Goal: Information Seeking & Learning: Check status

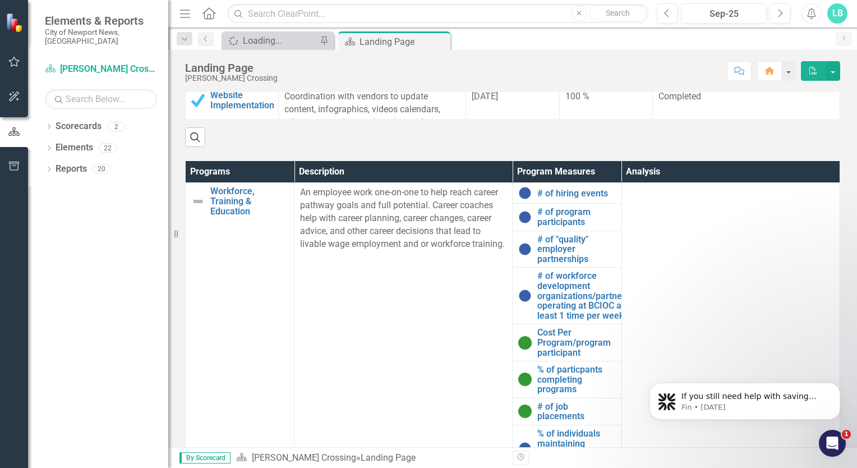
scroll to position [628, 0]
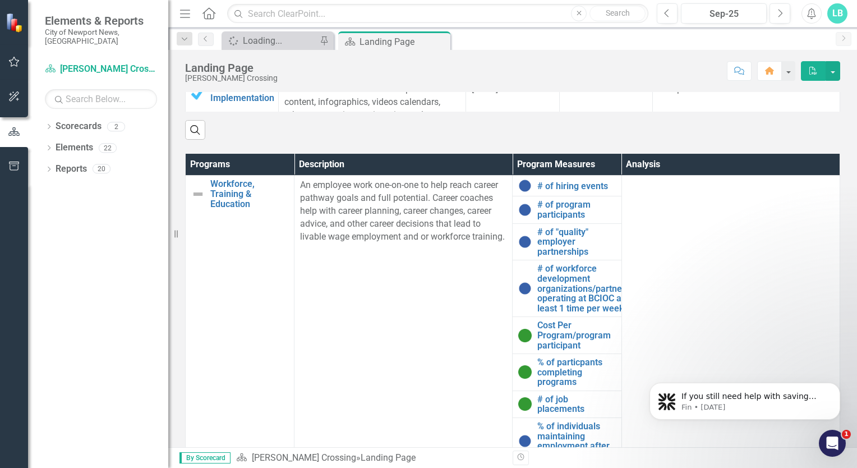
click at [849, 379] on body "If you still need help with saving your analysis, I’m here to assist you. Would…" at bounding box center [744, 398] width 215 height 70
click at [844, 382] on body "If you still need help with saving your analysis, I’m here to assist you. Would…" at bounding box center [744, 398] width 215 height 70
drag, startPoint x: 844, startPoint y: 382, endPoint x: 850, endPoint y: 419, distance: 37.5
click at [853, 419] on html "If you still need help with saving your analysis, I’m here to assist you. Would…" at bounding box center [744, 398] width 224 height 78
drag, startPoint x: 845, startPoint y: 397, endPoint x: 843, endPoint y: 408, distance: 10.9
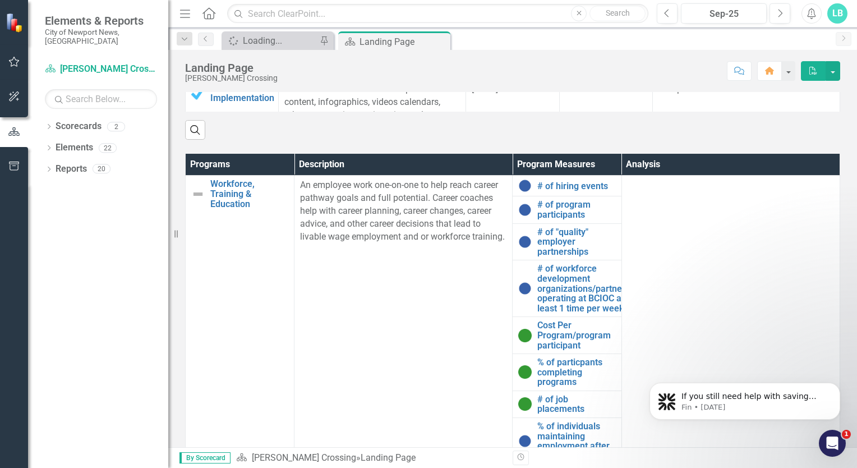
click at [843, 408] on body "If you still need help with saving your analysis, I’m here to assist you. Would…" at bounding box center [744, 398] width 215 height 70
click at [846, 406] on body "If you still need help with saving your analysis, I’m here to assist you. Would…" at bounding box center [744, 398] width 215 height 70
drag, startPoint x: 846, startPoint y: 406, endPoint x: 844, endPoint y: 388, distance: 17.5
click at [844, 388] on body "If you still need help with saving your analysis, I’m here to assist you. Would…" at bounding box center [744, 398] width 215 height 70
drag, startPoint x: 844, startPoint y: 388, endPoint x: 849, endPoint y: 415, distance: 26.8
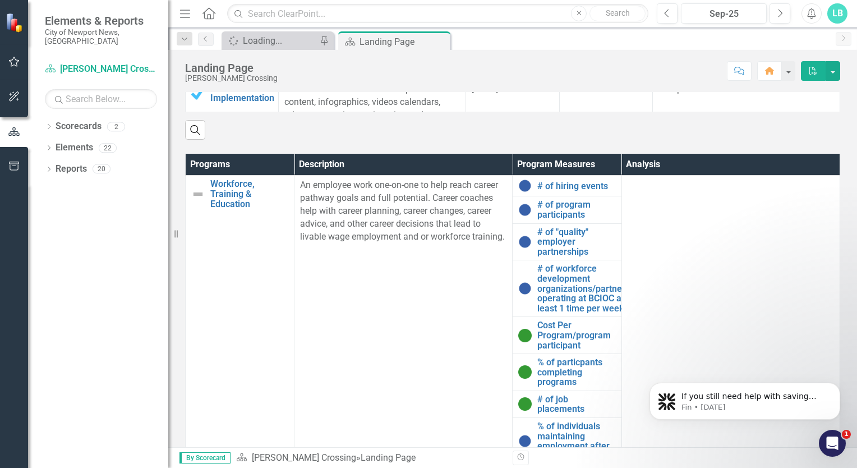
click at [849, 415] on body "If you still need help with saving your analysis, I’m here to assist you. Would…" at bounding box center [744, 398] width 215 height 70
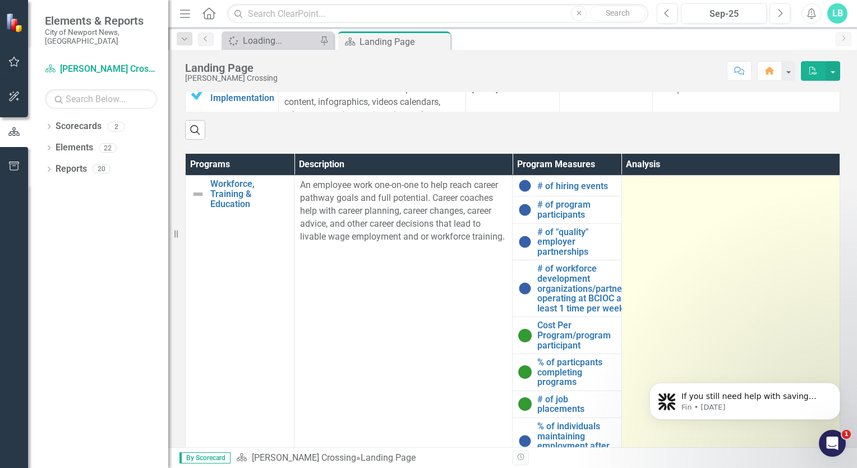
click at [705, 288] on td at bounding box center [730, 342] width 218 height 335
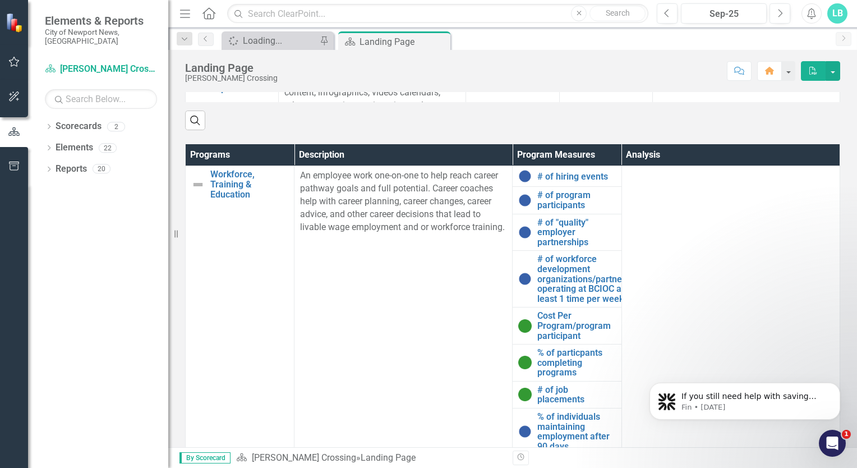
scroll to position [724, 0]
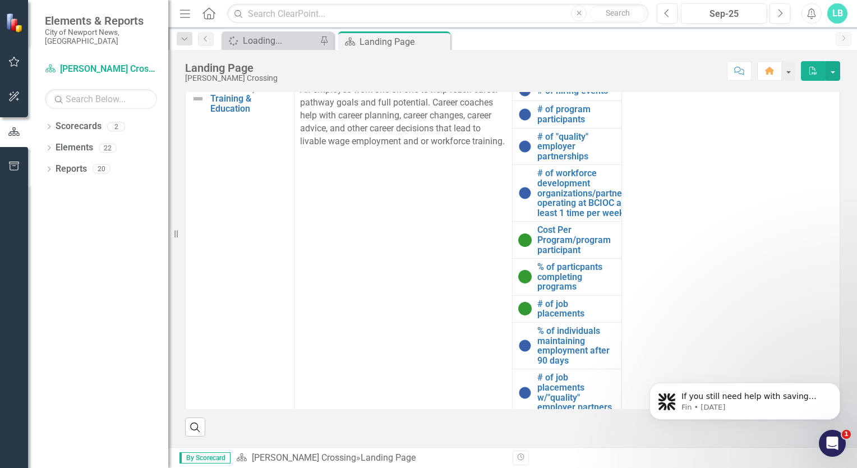
drag, startPoint x: 856, startPoint y: 355, endPoint x: 218, endPoint y: 72, distance: 697.9
click at [281, 460] on link "[PERSON_NAME] Crossing" at bounding box center [304, 457] width 104 height 11
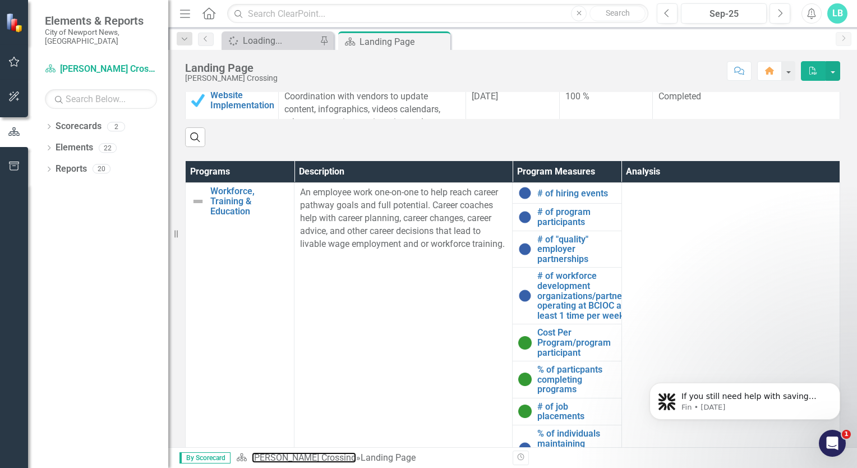
scroll to position [589, 0]
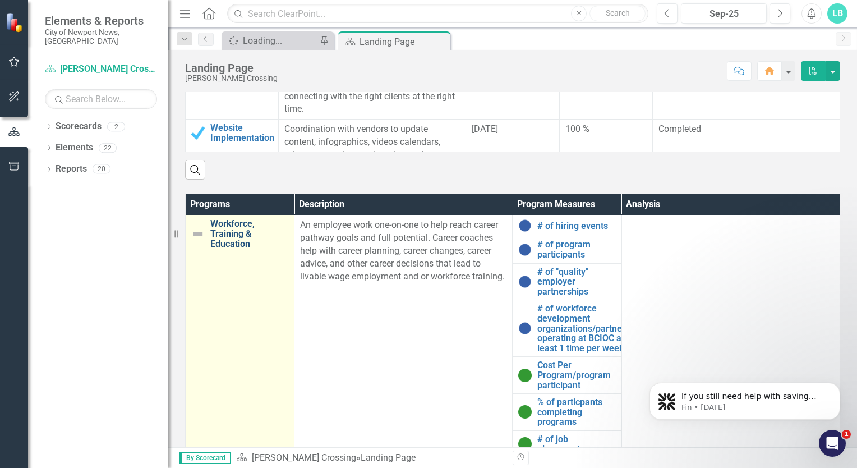
click at [224, 234] on link "Workforce, Training & Education" at bounding box center [249, 234] width 78 height 30
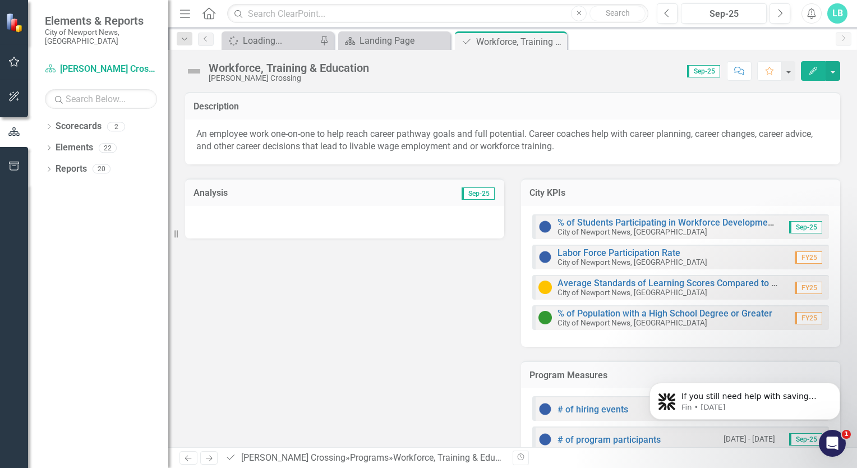
click at [392, 221] on div at bounding box center [344, 222] width 319 height 33
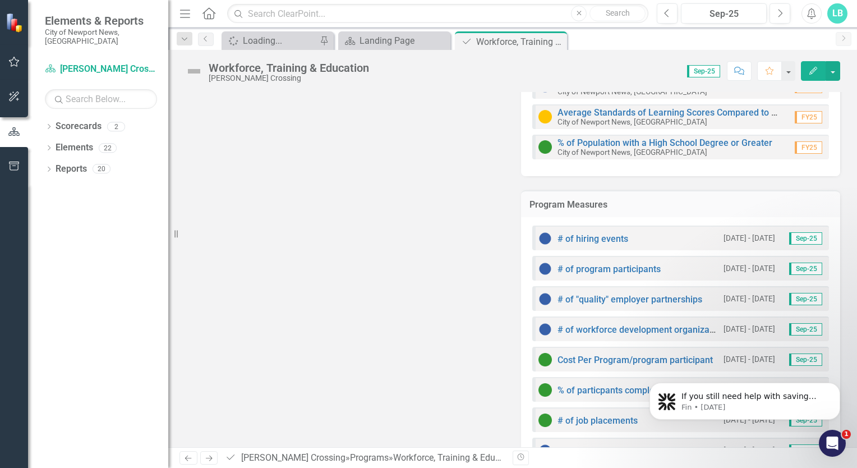
scroll to position [172, 0]
click at [561, 236] on link "# of hiring events" at bounding box center [592, 237] width 71 height 11
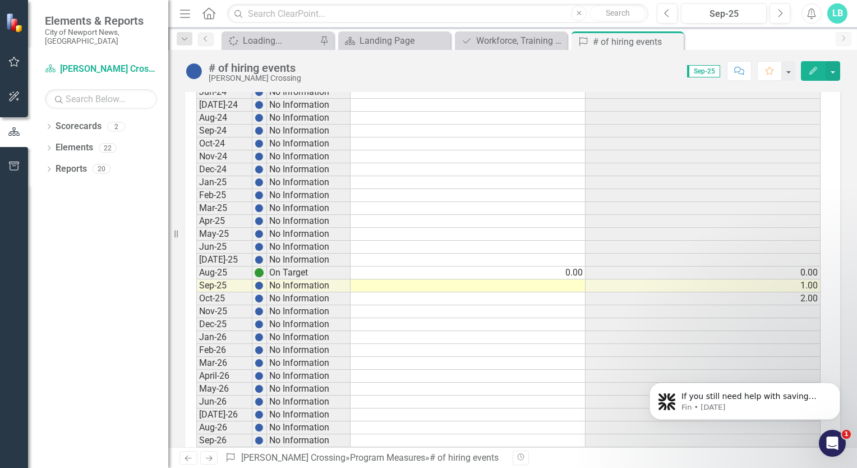
scroll to position [895, 0]
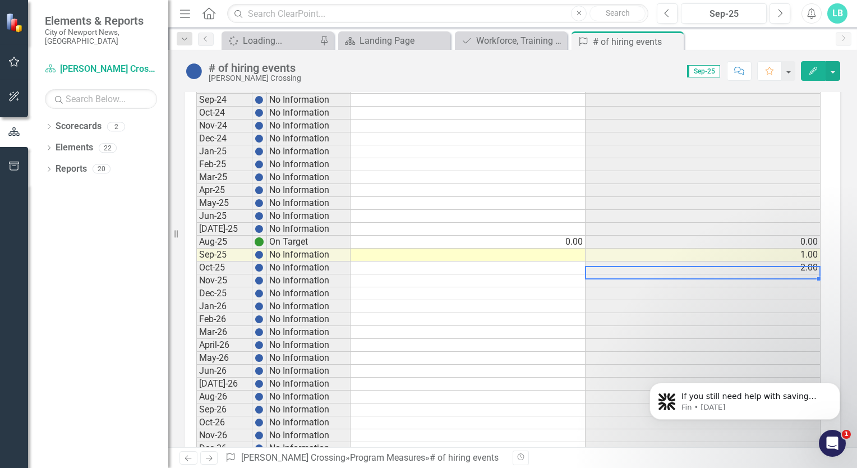
click at [682, 274] on td at bounding box center [702, 280] width 235 height 13
click at [713, 274] on td at bounding box center [702, 280] width 235 height 13
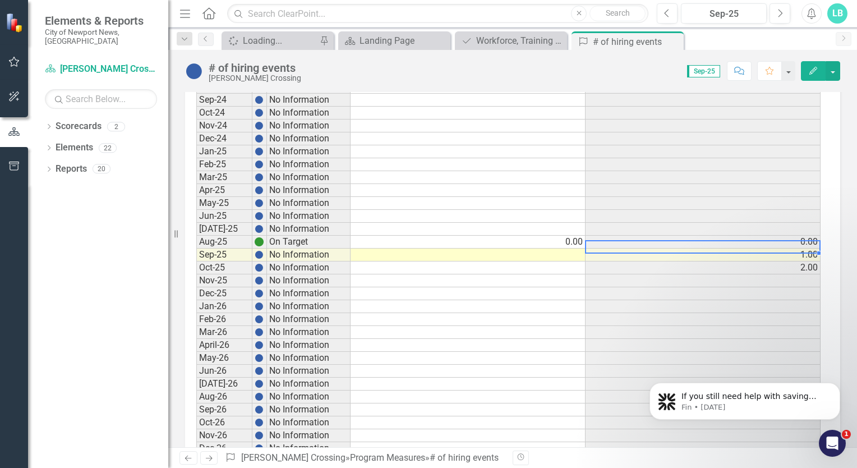
click at [599, 248] on td "1.00" at bounding box center [702, 254] width 235 height 13
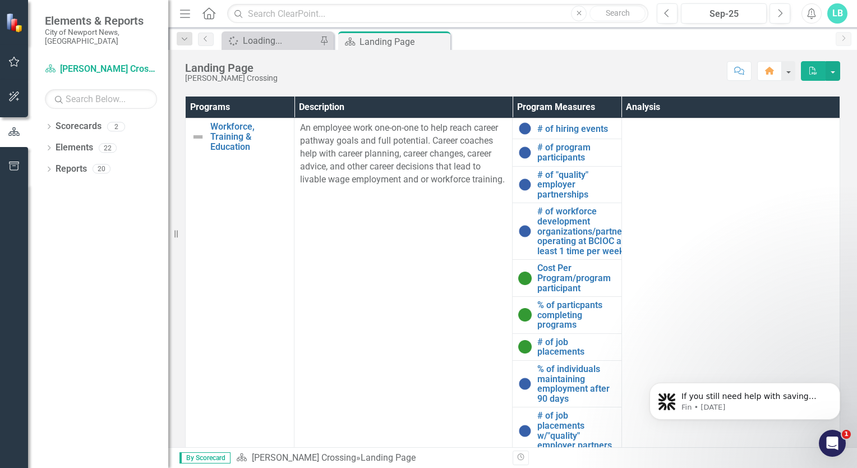
scroll to position [689, 0]
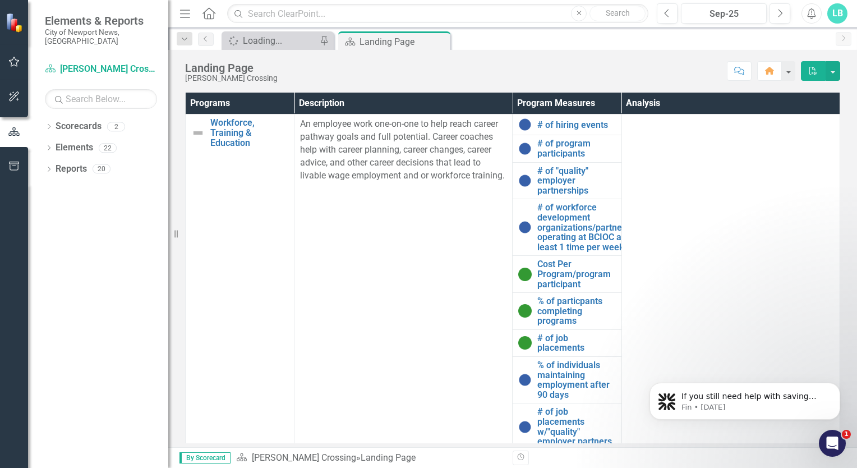
drag, startPoint x: 846, startPoint y: 359, endPoint x: 846, endPoint y: 381, distance: 21.9
click at [846, 381] on html "If you still need help with saving your analysis, I’m here to assist you. Would…" at bounding box center [744, 398] width 224 height 78
drag, startPoint x: 846, startPoint y: 381, endPoint x: 848, endPoint y: 414, distance: 33.1
click at [848, 414] on body "If you still need help with saving your analysis, I’m here to assist you. Would…" at bounding box center [744, 398] width 215 height 70
drag, startPoint x: 845, startPoint y: 422, endPoint x: 839, endPoint y: 413, distance: 10.9
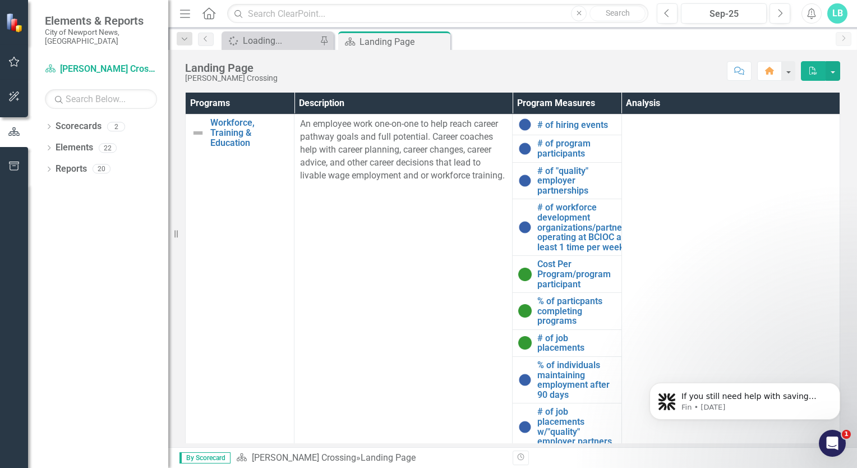
click at [839, 413] on body "If you still need help with saving your analysis, I’m here to assist you. Would…" at bounding box center [744, 398] width 215 height 70
drag, startPoint x: 839, startPoint y: 365, endPoint x: 844, endPoint y: 356, distance: 11.1
click at [844, 356] on div "If you still need help with saving your analysis, I’m here to assist you. Would…" at bounding box center [744, 349] width 206 height 140
drag, startPoint x: 844, startPoint y: 403, endPoint x: 841, endPoint y: 291, distance: 112.1
click at [841, 359] on html "If you still need help with saving your analysis, I’m here to assist you. Would…" at bounding box center [744, 398] width 224 height 78
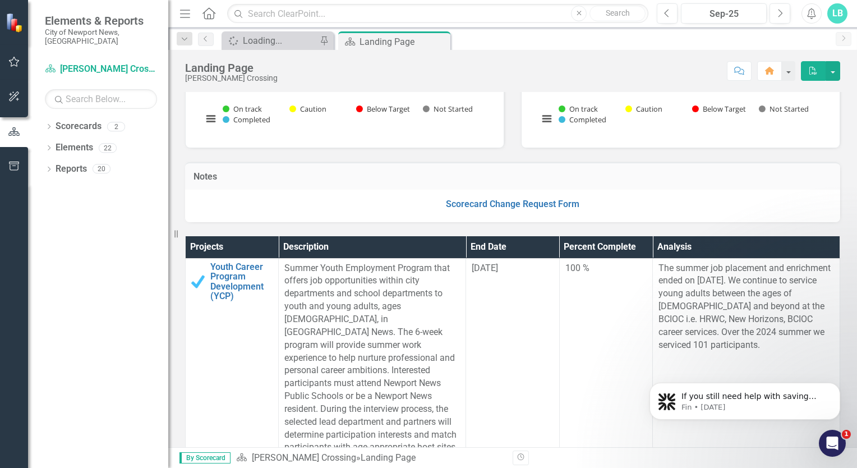
scroll to position [43, 0]
